Goal: Navigation & Orientation: Find specific page/section

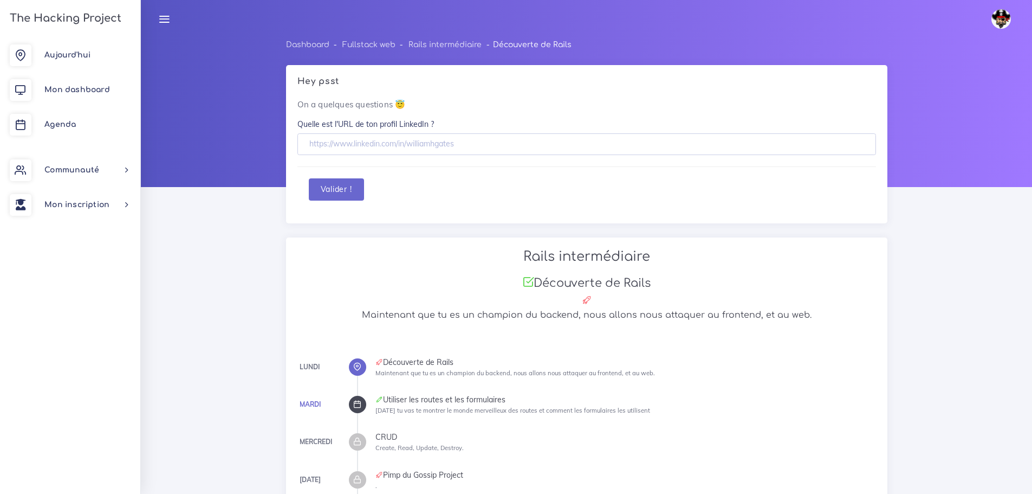
scroll to position [490, 0]
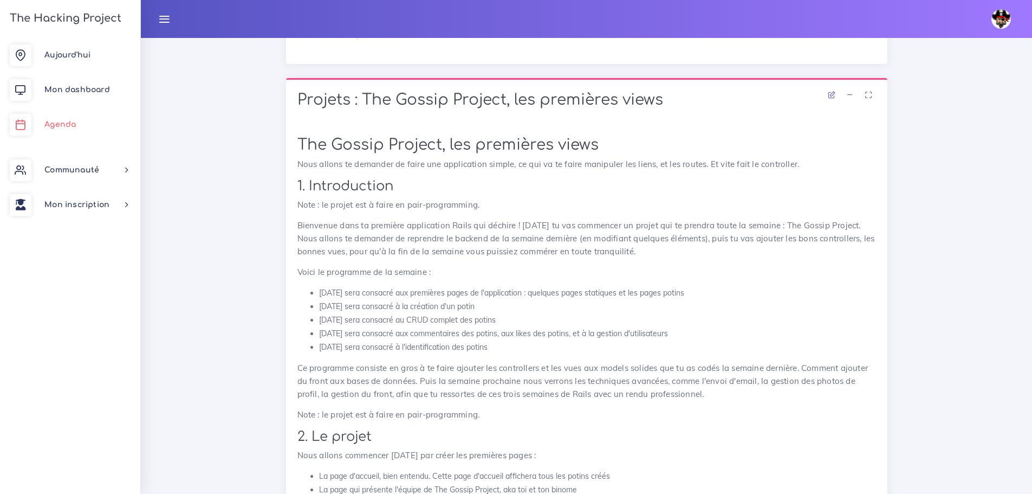
click at [46, 128] on span "Agenda" at bounding box center [59, 124] width 31 height 8
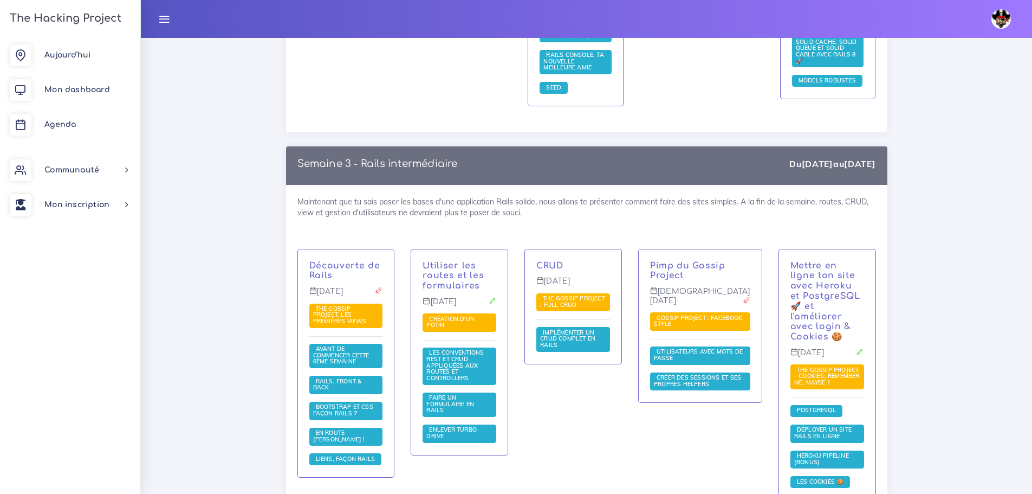
scroll to position [1788, 0]
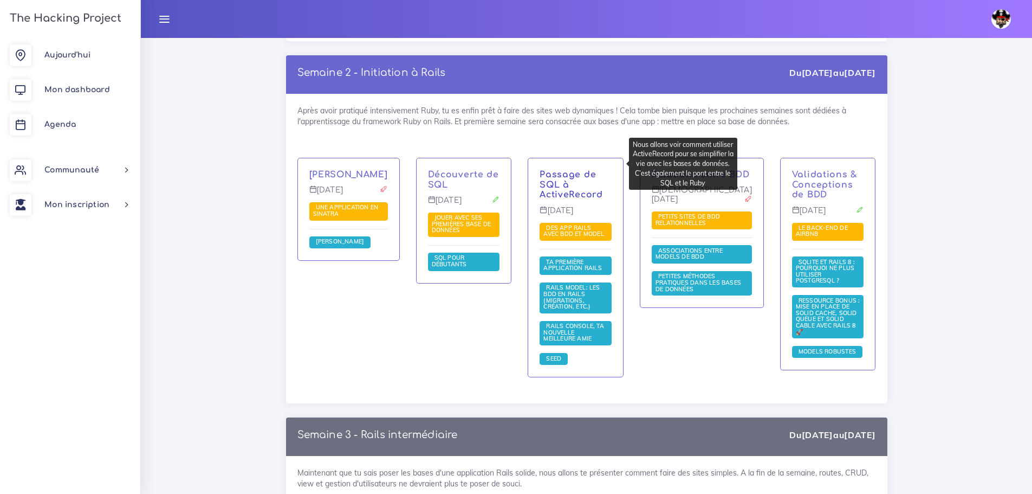
click at [577, 170] on link "Passage de SQL à ActiveRecord" at bounding box center [571, 185] width 63 height 30
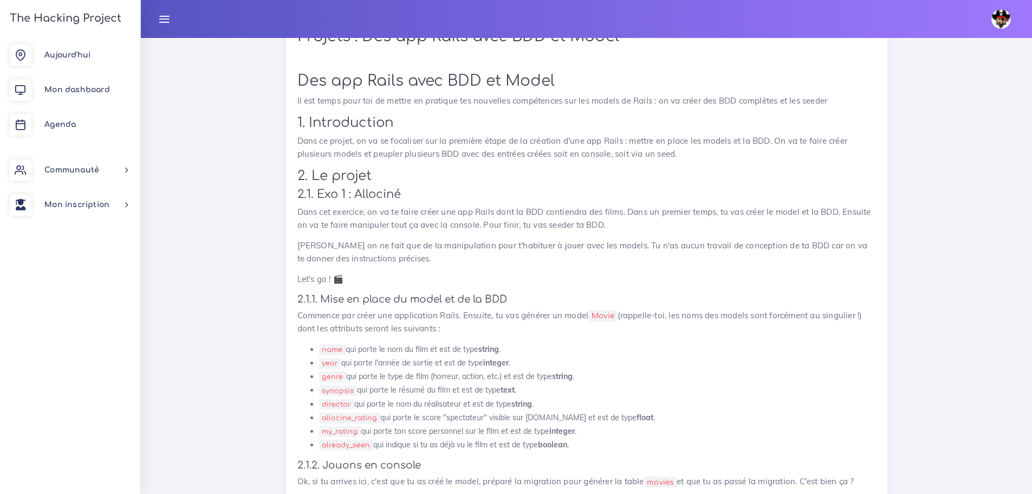
scroll to position [596, 0]
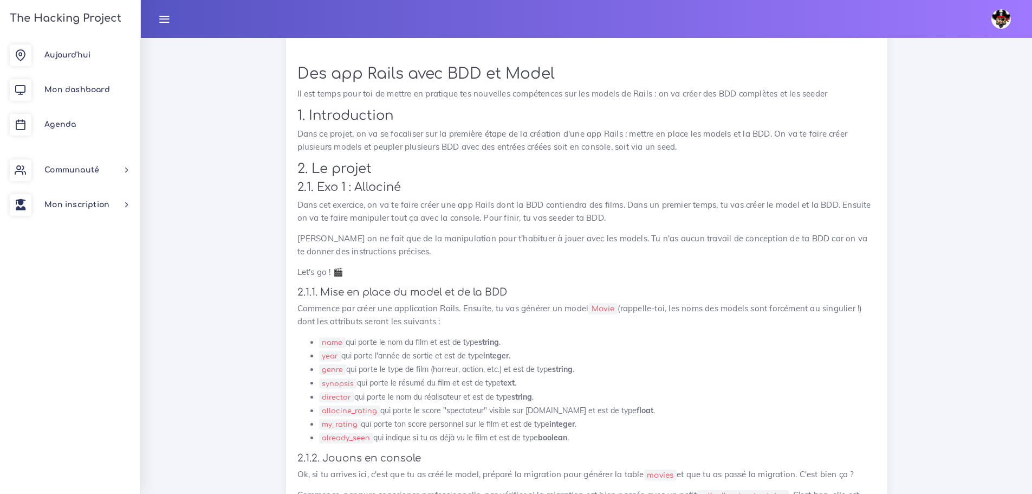
click at [497, 141] on p "Dans ce projet, on va se focaliser sur la première étape de la création d'une a…" at bounding box center [586, 140] width 579 height 26
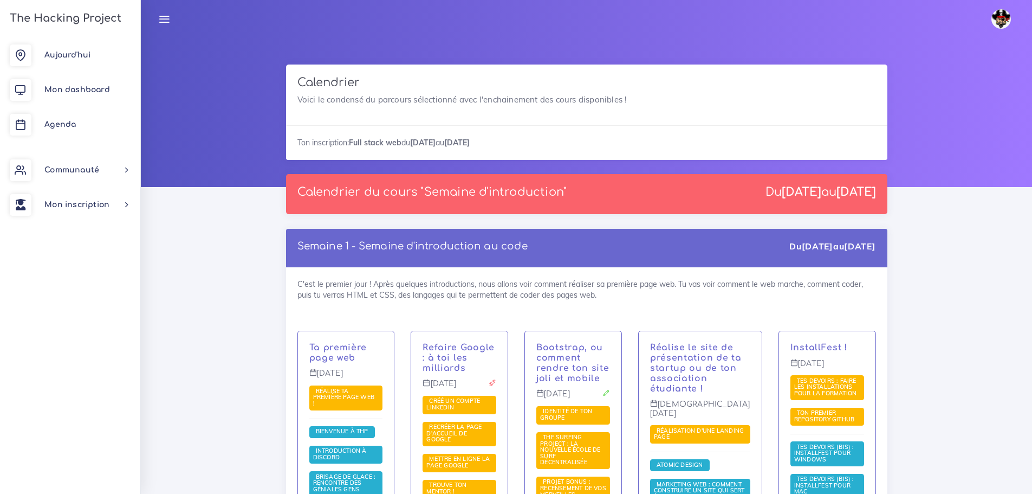
scroll to position [1788, 0]
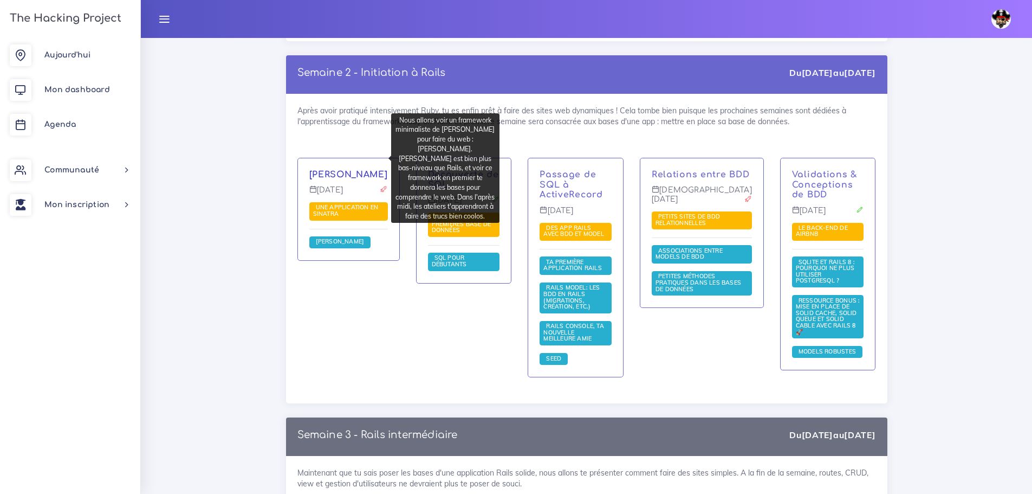
click at [347, 170] on link "Franck Sinatra" at bounding box center [348, 175] width 79 height 10
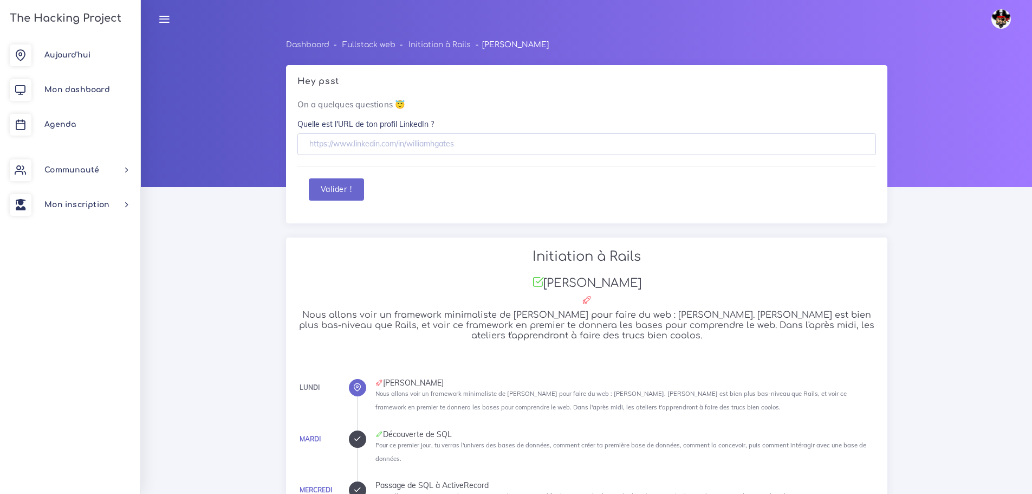
click at [477, 189] on div "Valider !" at bounding box center [587, 189] width 556 height 22
